Goal: Task Accomplishment & Management: Manage account settings

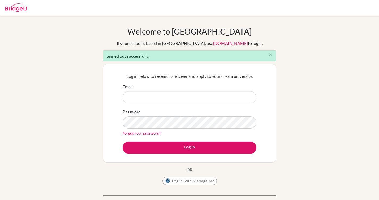
click at [205, 98] on input "Email" at bounding box center [190, 97] width 134 height 12
type input "[PERSON_NAME][EMAIL_ADDRESS][PERSON_NAME][DOMAIN_NAME]"
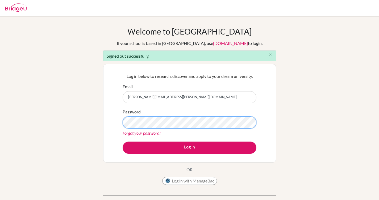
click at [123, 142] on button "Log in" at bounding box center [190, 148] width 134 height 12
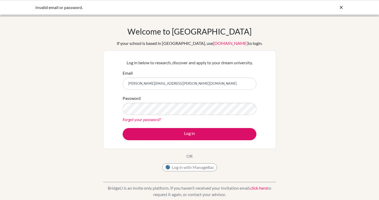
click at [143, 120] on link "Forgot your password?" at bounding box center [142, 119] width 38 height 5
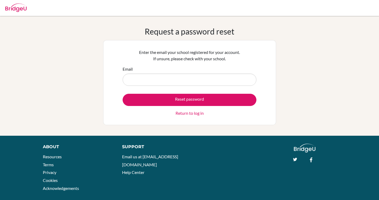
click at [146, 77] on input "Email" at bounding box center [190, 80] width 134 height 12
type input "lucy.chen@student.hkacademy.edu.hk"
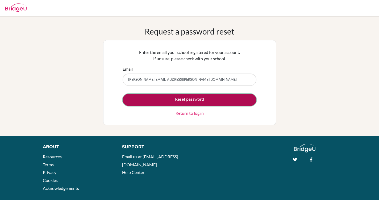
click at [163, 101] on button "Reset password" at bounding box center [190, 100] width 134 height 12
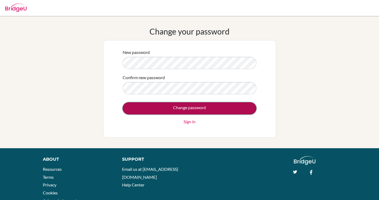
click at [167, 106] on input "Change password" at bounding box center [190, 108] width 134 height 12
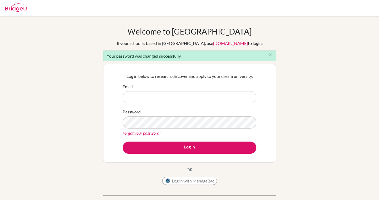
click at [159, 96] on input "Email" at bounding box center [190, 97] width 134 height 12
type input "[PERSON_NAME][EMAIL_ADDRESS][PERSON_NAME][DOMAIN_NAME]"
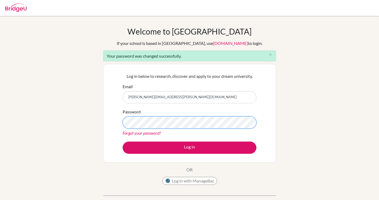
click at [123, 142] on button "Log in" at bounding box center [190, 148] width 134 height 12
